Goal: Information Seeking & Learning: Find specific fact

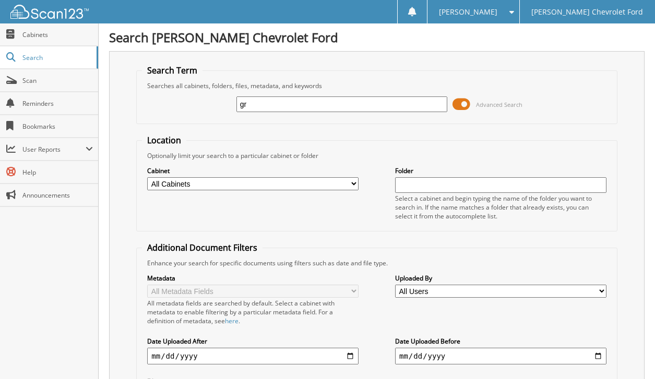
type input "g"
type input "freedom auto transport"
click at [463, 101] on span at bounding box center [461, 104] width 18 height 16
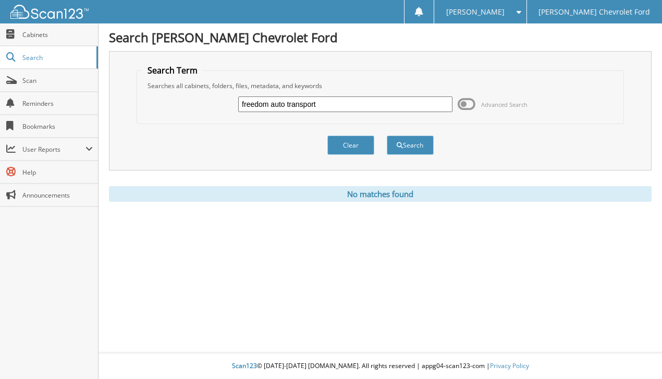
click at [53, 316] on div "Close Cabinets Search Scan Reminders Bookmarks User Reports" at bounding box center [49, 201] width 99 height 356
